Goal: Task Accomplishment & Management: Use online tool/utility

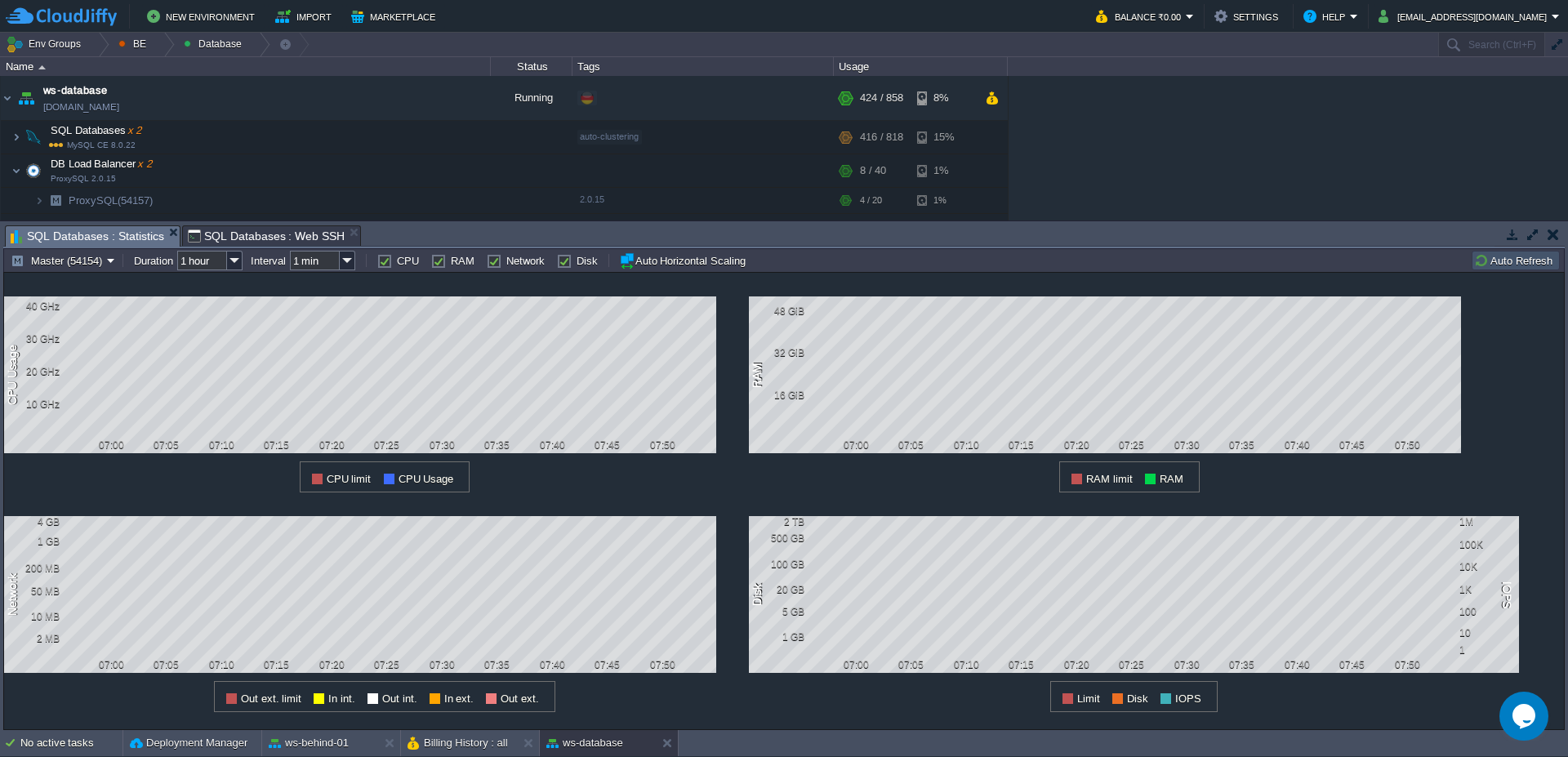
click at [1521, 264] on button "Auto Refresh" at bounding box center [1515, 261] width 83 height 15
click at [77, 267] on button "Master (54154)" at bounding box center [59, 261] width 97 height 15
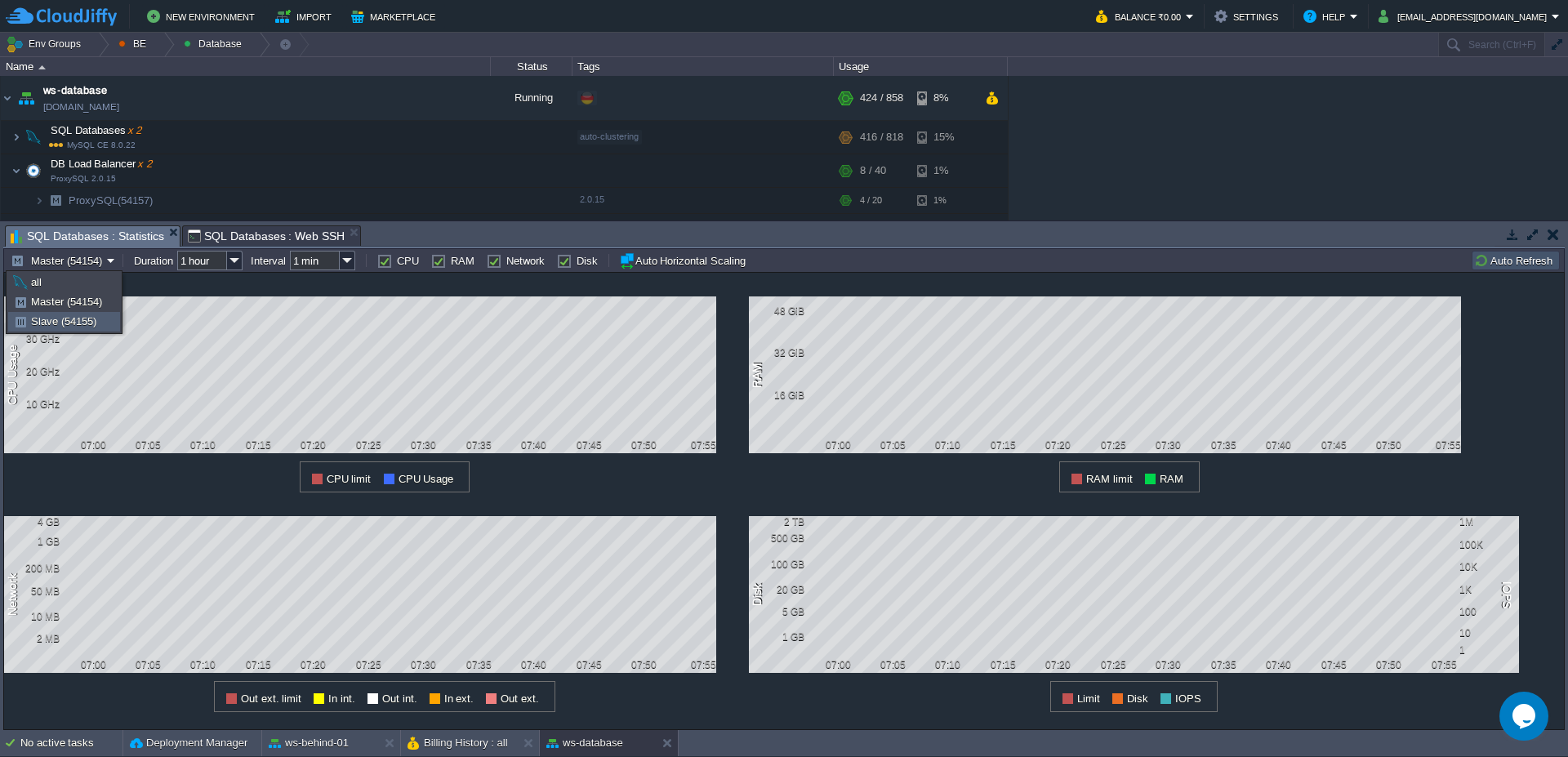
click at [64, 315] on span "Slave (54155)" at bounding box center [63, 321] width 65 height 13
click at [1521, 268] on td "Auto Refresh" at bounding box center [1515, 261] width 88 height 20
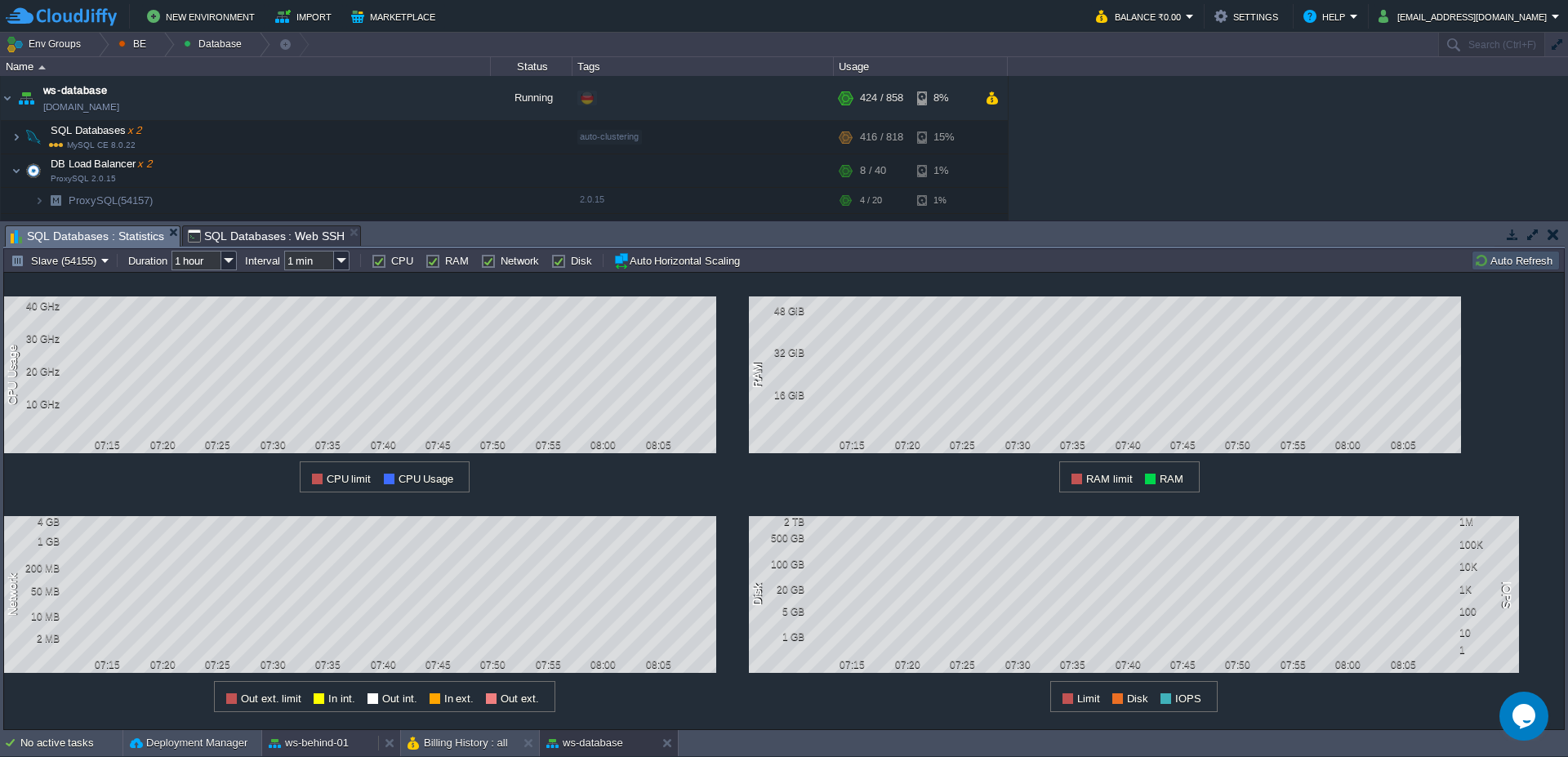
click at [338, 740] on button "ws-behind-01" at bounding box center [308, 744] width 80 height 17
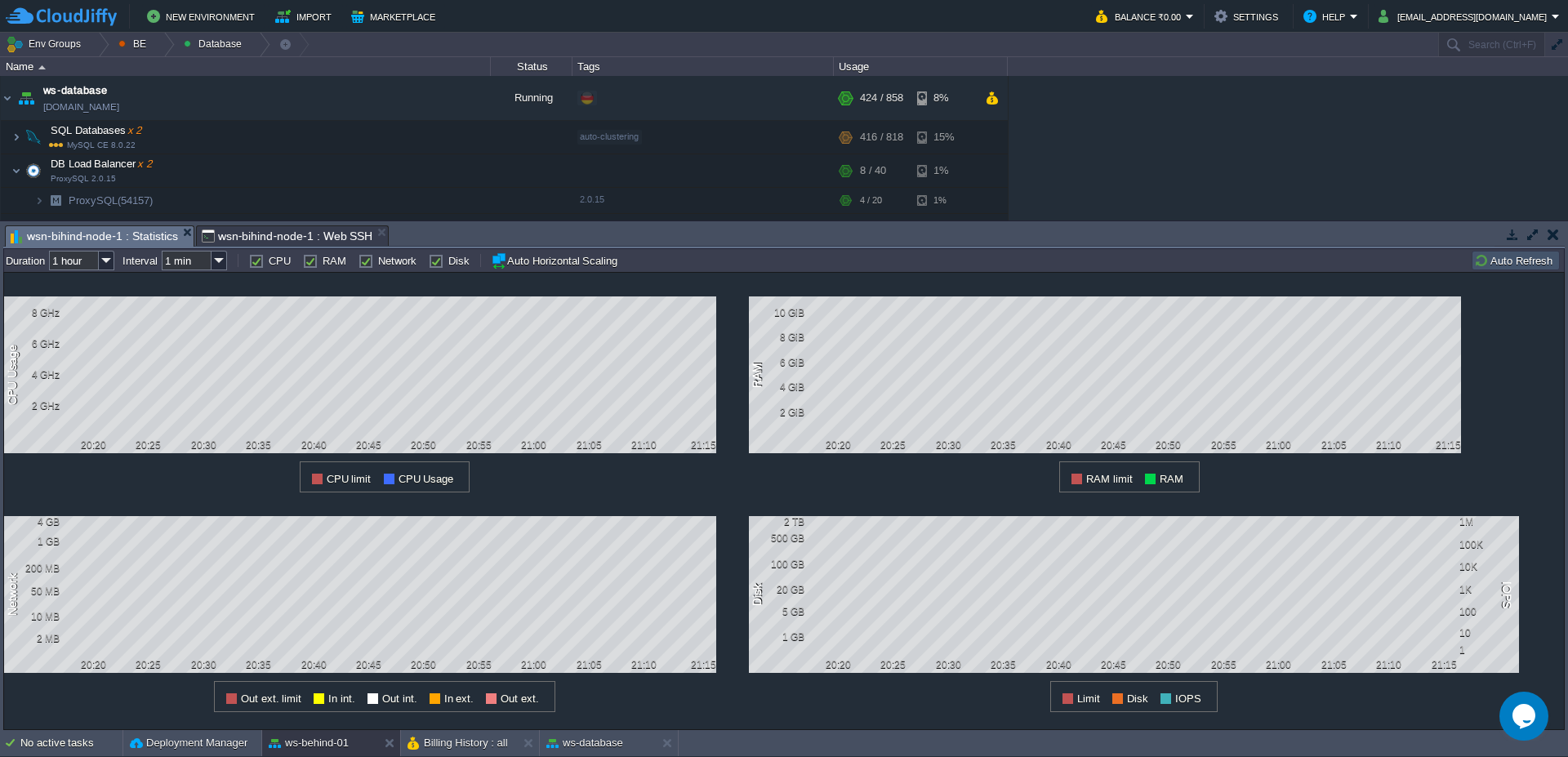
click at [273, 230] on span "wsn-bihind-node-1 : Web SSH" at bounding box center [288, 236] width 172 height 20
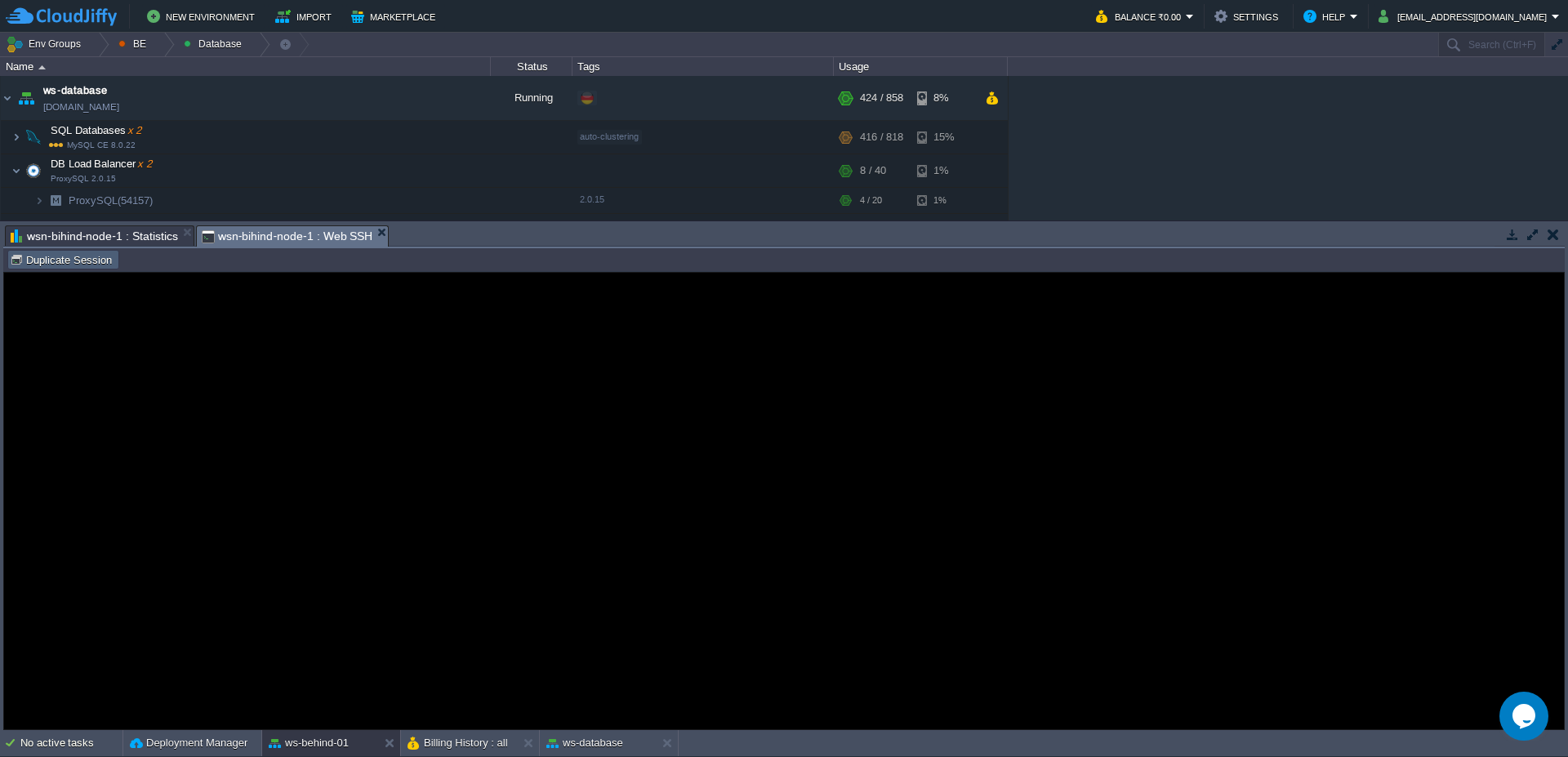
click at [70, 263] on button "Duplicate Session" at bounding box center [63, 260] width 107 height 15
type input "#000000"
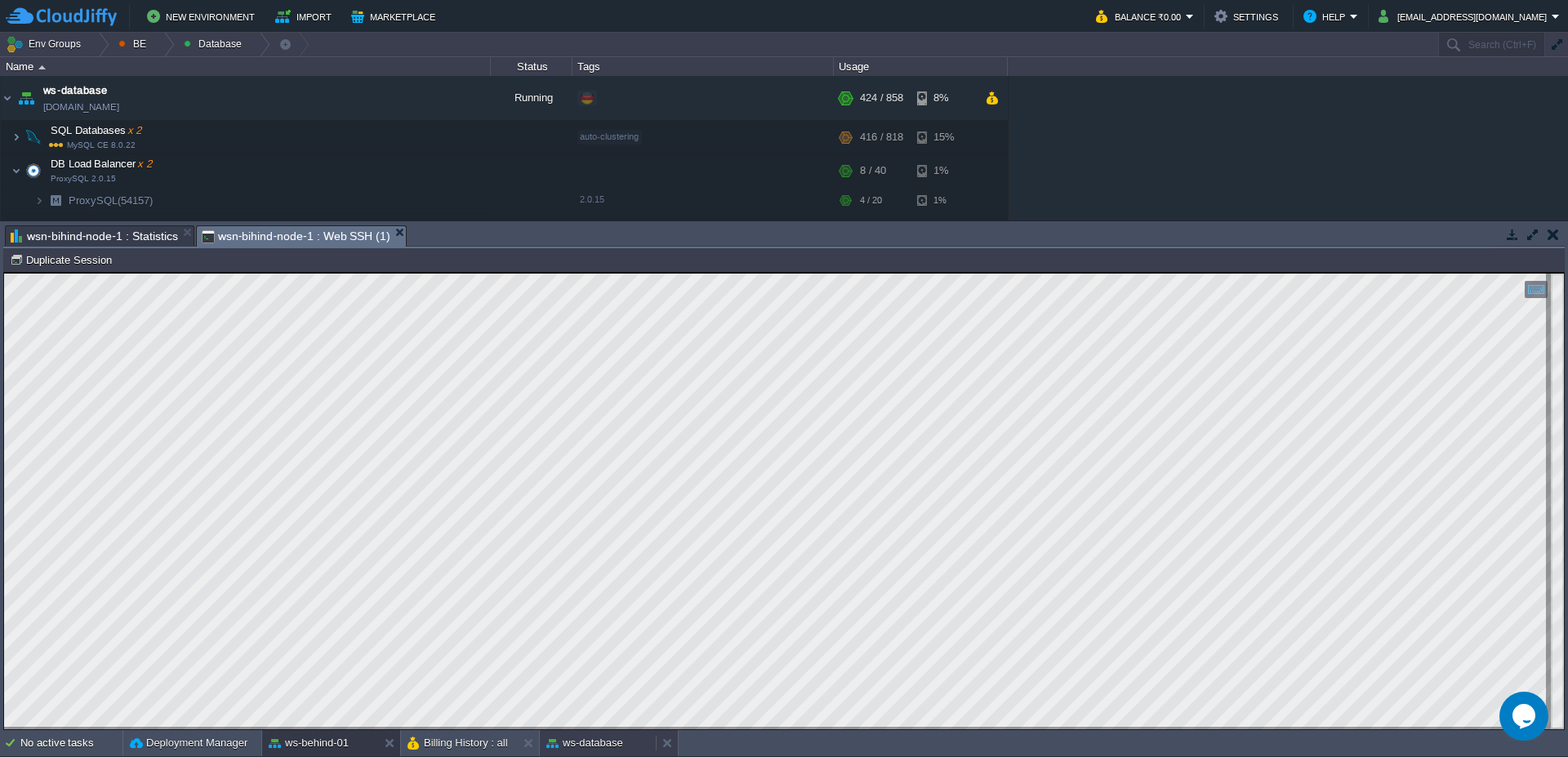
click at [627, 748] on div "ws-database" at bounding box center [598, 743] width 116 height 26
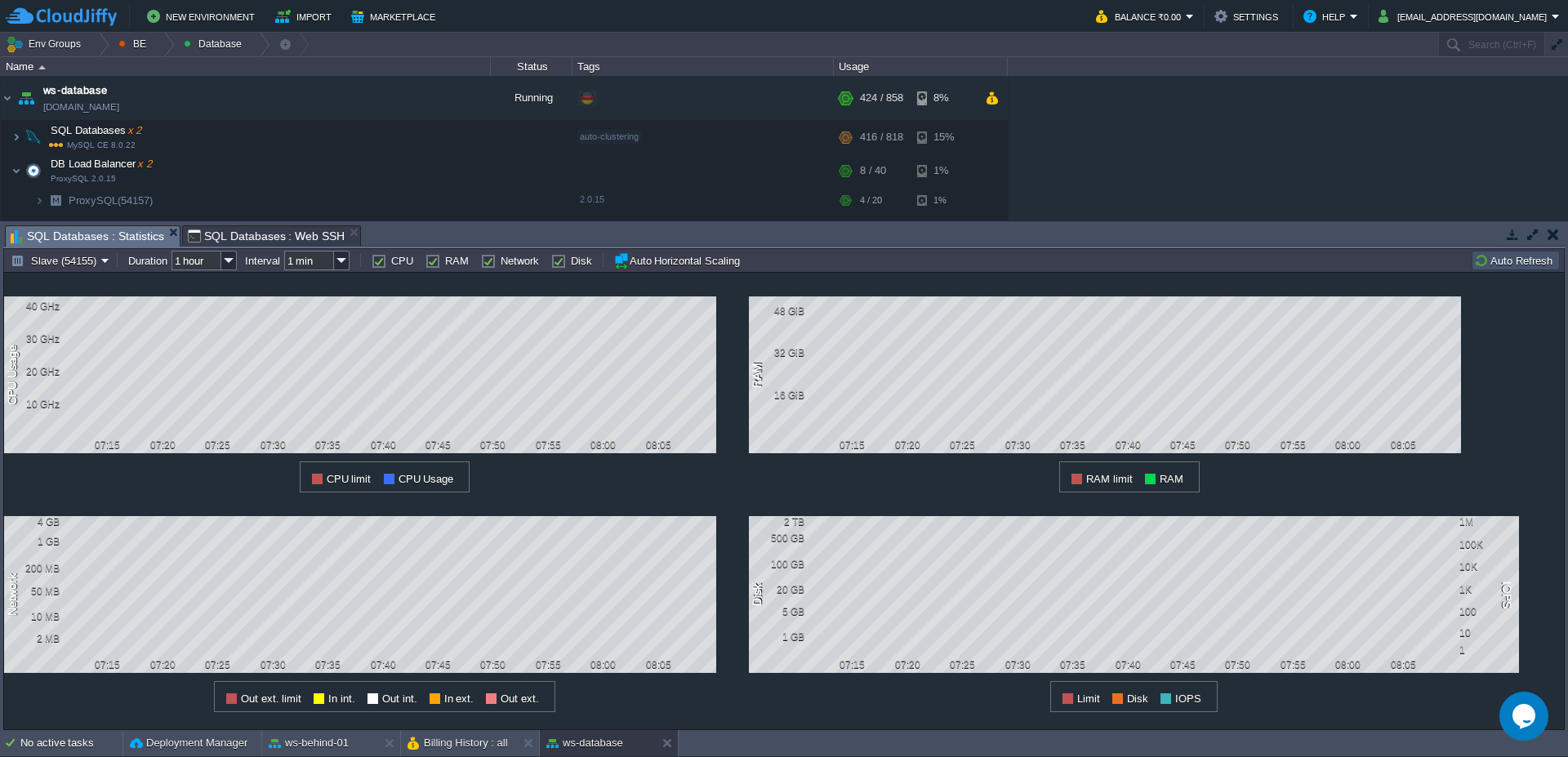
click at [1512, 263] on button "Auto Refresh" at bounding box center [1515, 261] width 83 height 15
click at [75, 270] on div "Slave (54155) Duration 1 hour Interval 1 min CPU RAM Network Disk Auto Horizont…" at bounding box center [784, 260] width 1561 height 23
click at [70, 265] on button "Slave (54155)" at bounding box center [56, 261] width 91 height 15
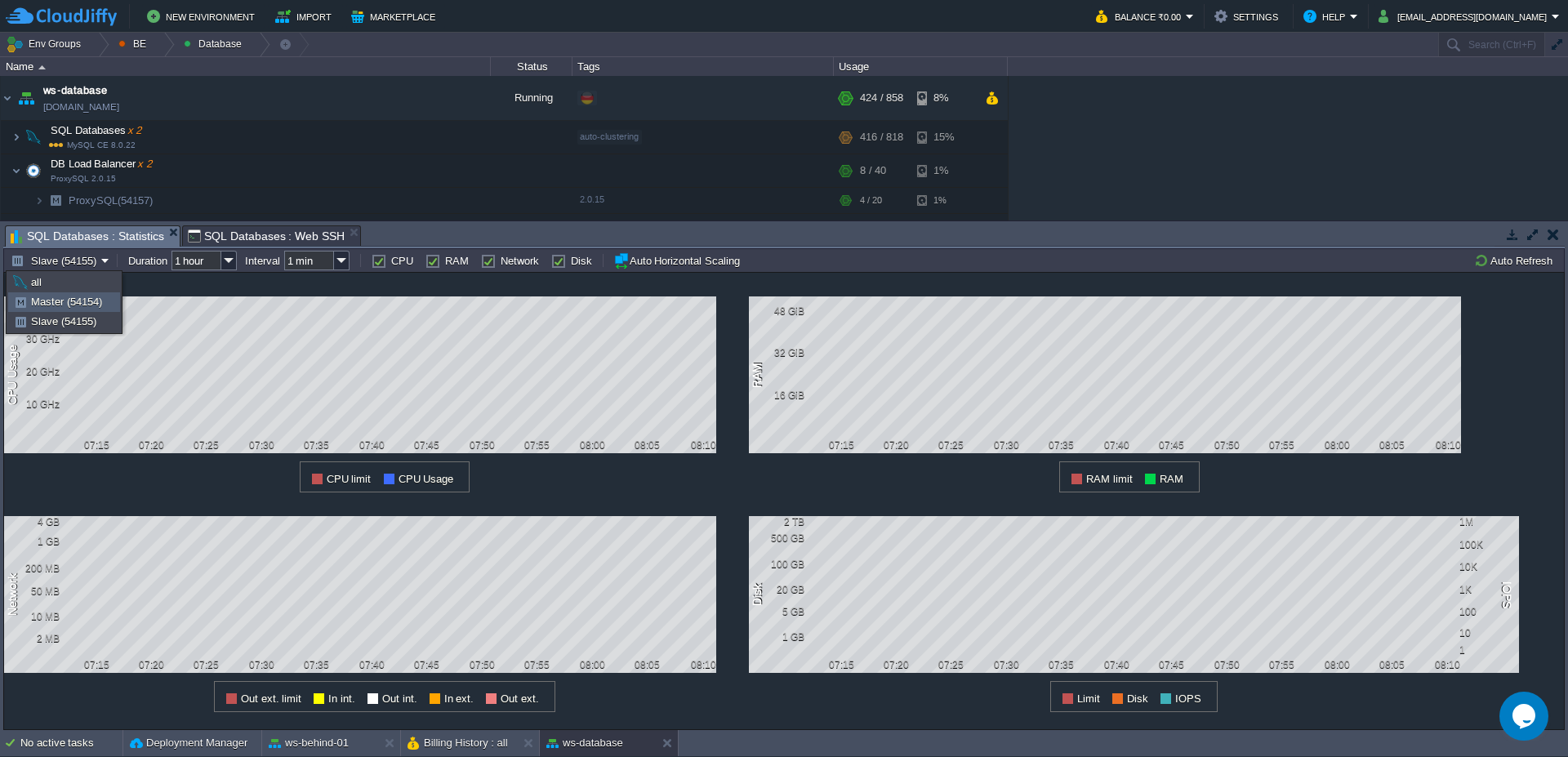
click at [67, 302] on span "Master (54154)" at bounding box center [66, 302] width 71 height 13
click at [1515, 257] on button "Auto Refresh" at bounding box center [1515, 261] width 83 height 15
click at [1512, 259] on button "Auto Refresh" at bounding box center [1515, 261] width 83 height 15
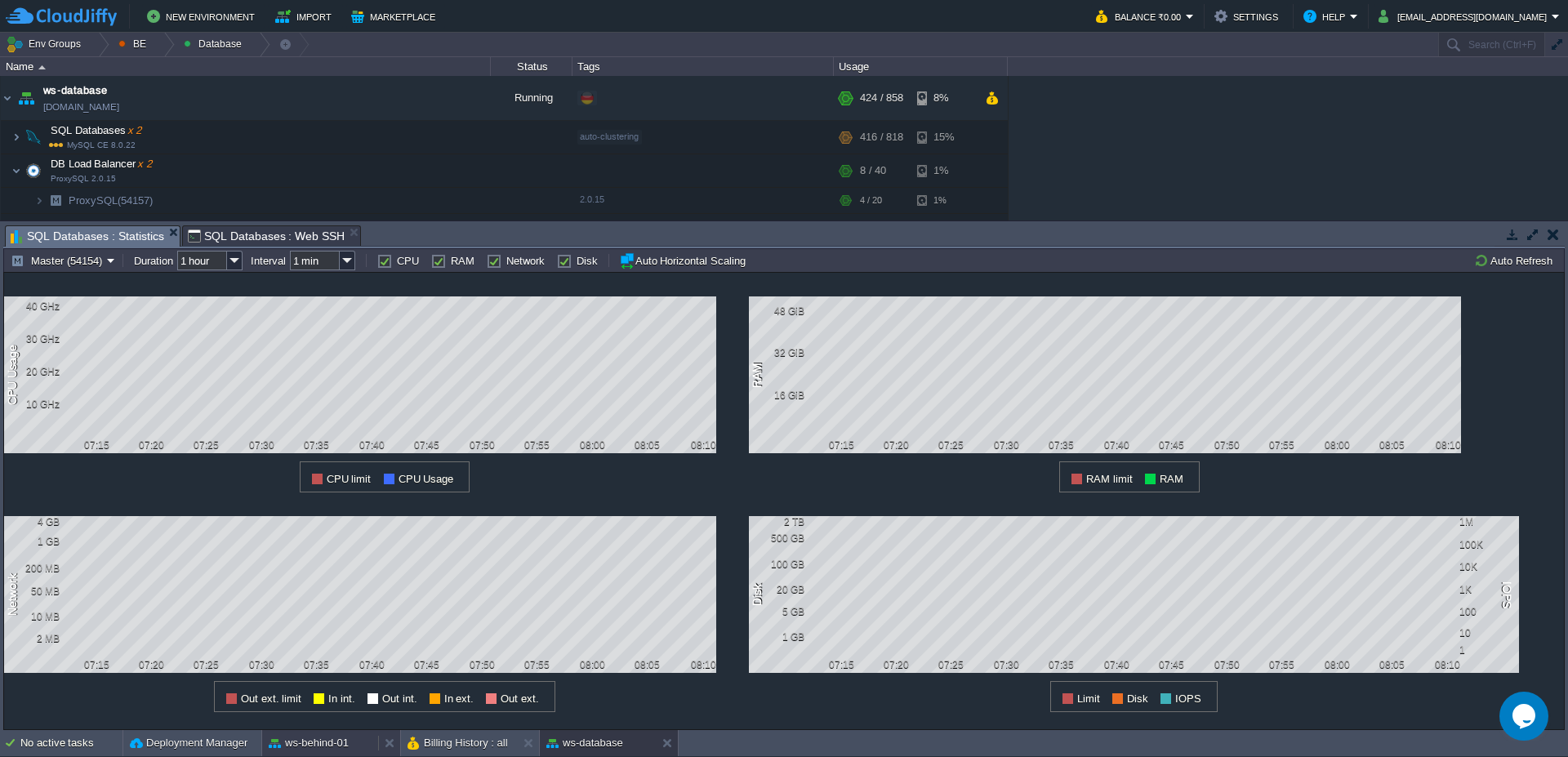
click at [311, 746] on button "ws-behind-01" at bounding box center [308, 744] width 80 height 17
